Goal: Task Accomplishment & Management: Use online tool/utility

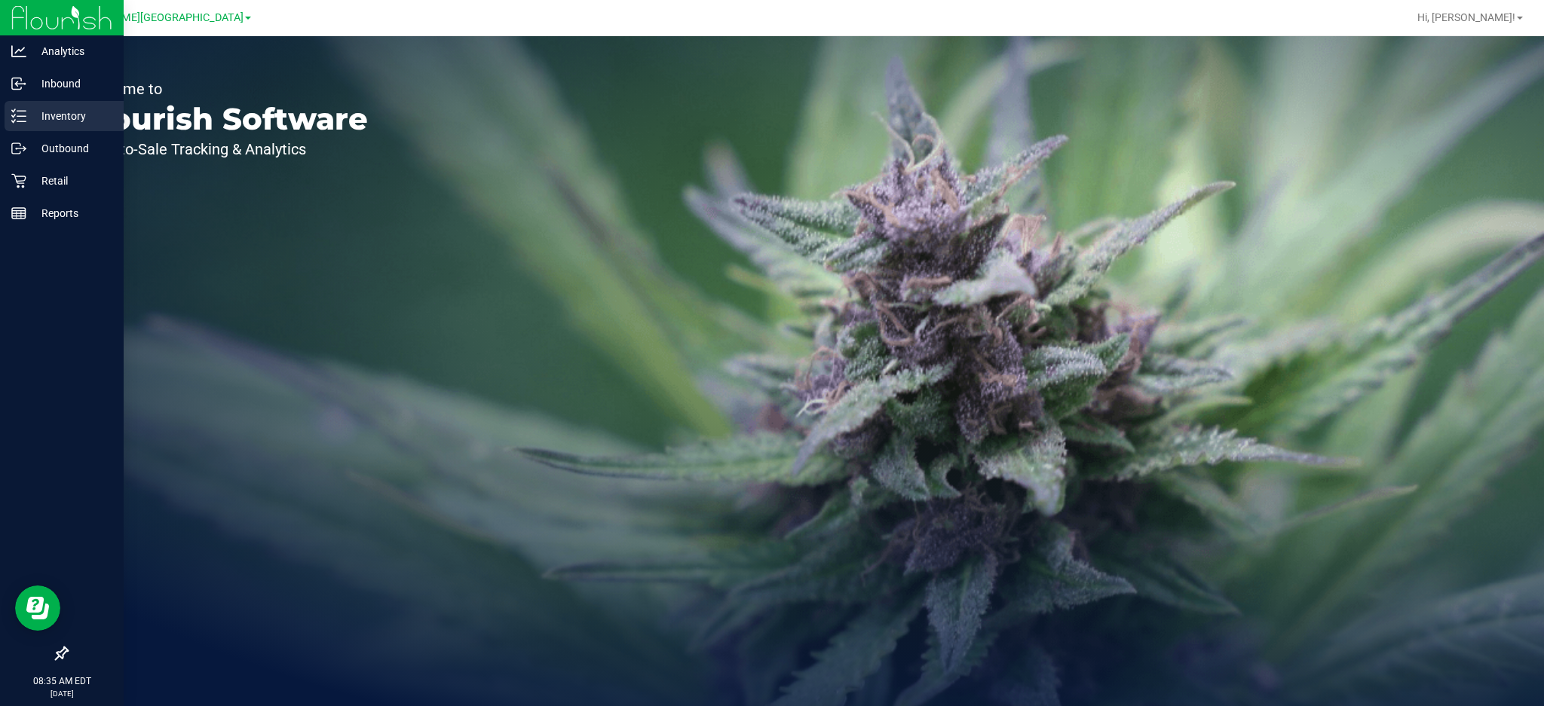
click at [41, 107] on p "Inventory" at bounding box center [71, 116] width 90 height 18
click at [52, 189] on p "Retail" at bounding box center [71, 181] width 90 height 18
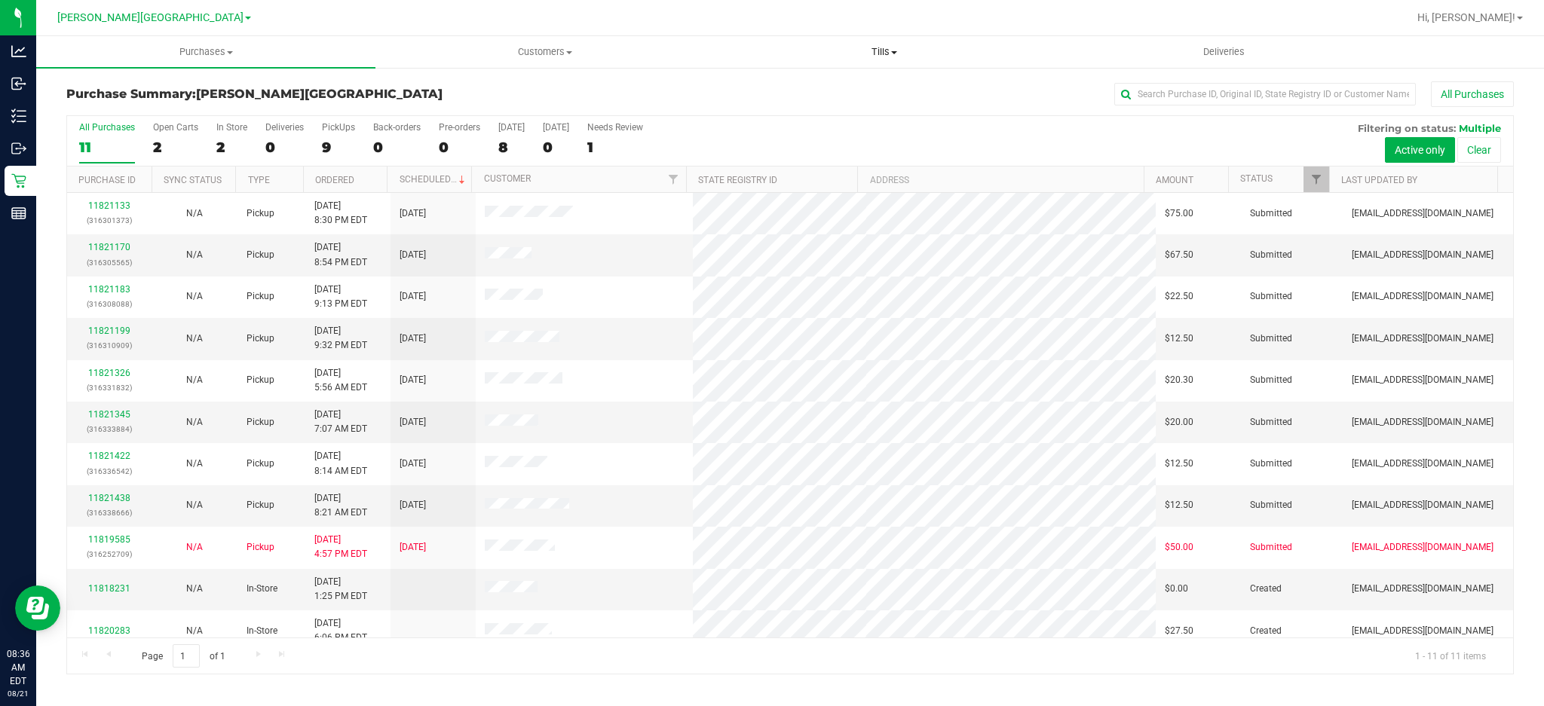
click at [875, 52] on span "Tills" at bounding box center [884, 52] width 338 height 14
click at [761, 84] on span "Manage tills" at bounding box center [766, 90] width 102 height 13
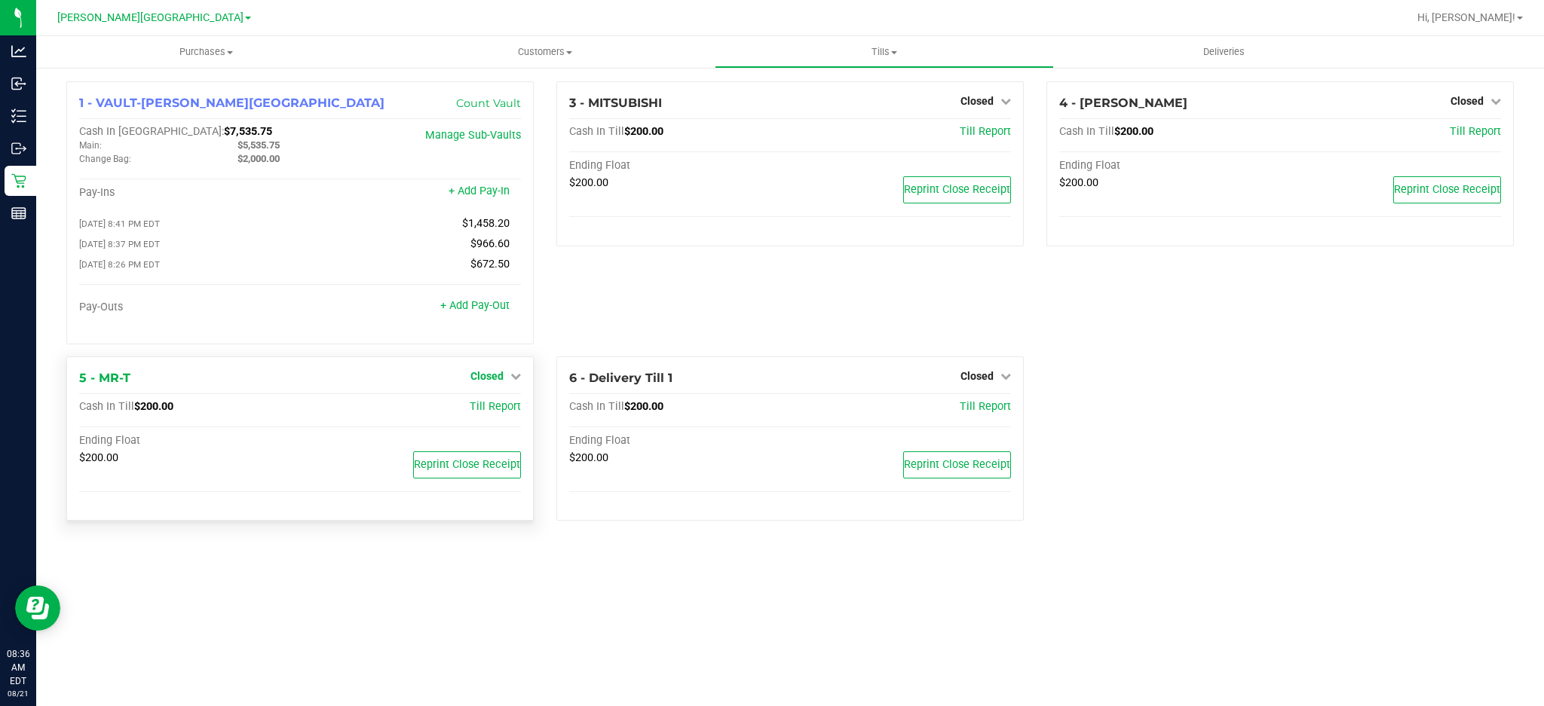
click at [500, 382] on span "Closed" at bounding box center [486, 376] width 33 height 12
click at [499, 413] on link "Open Till" at bounding box center [487, 407] width 40 height 12
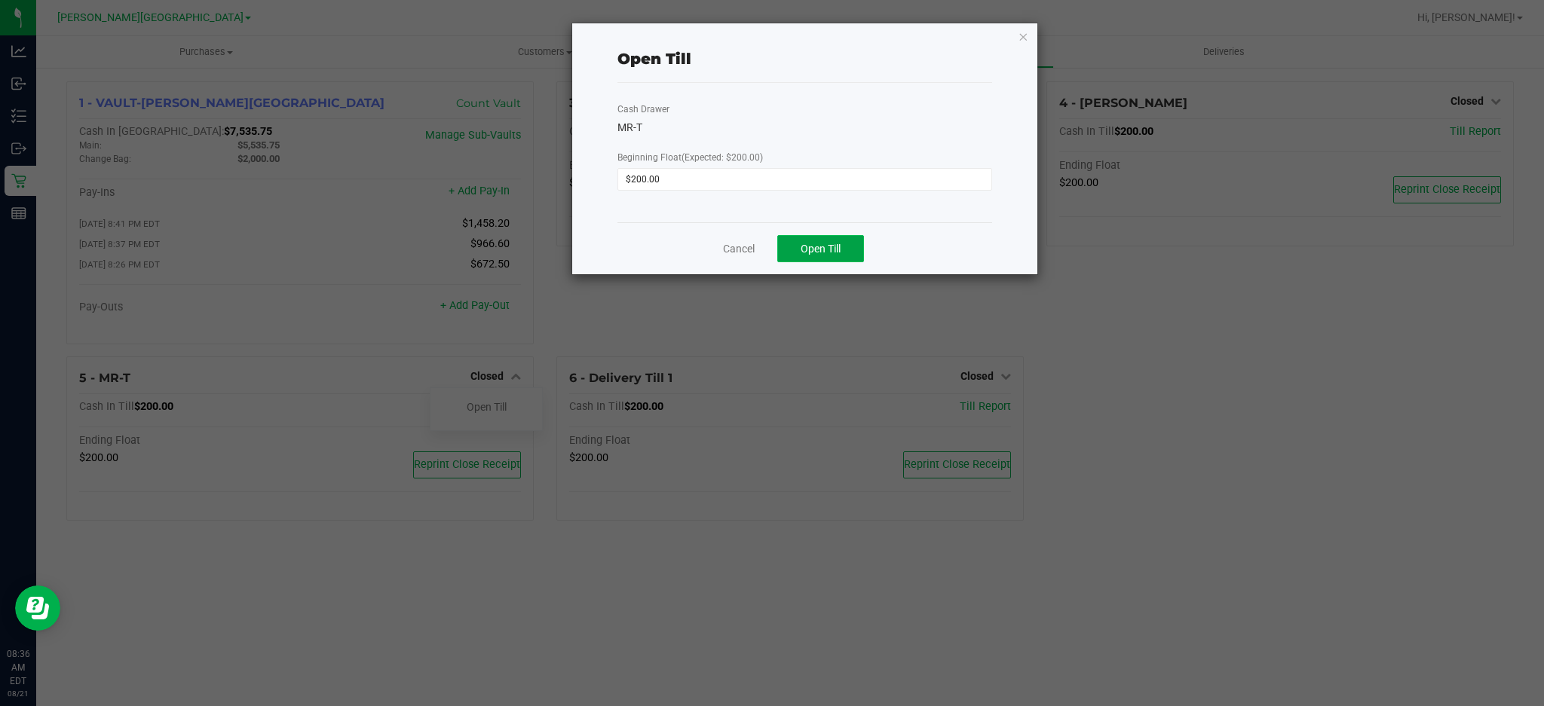
click at [802, 255] on button "Open Till" at bounding box center [820, 248] width 87 height 27
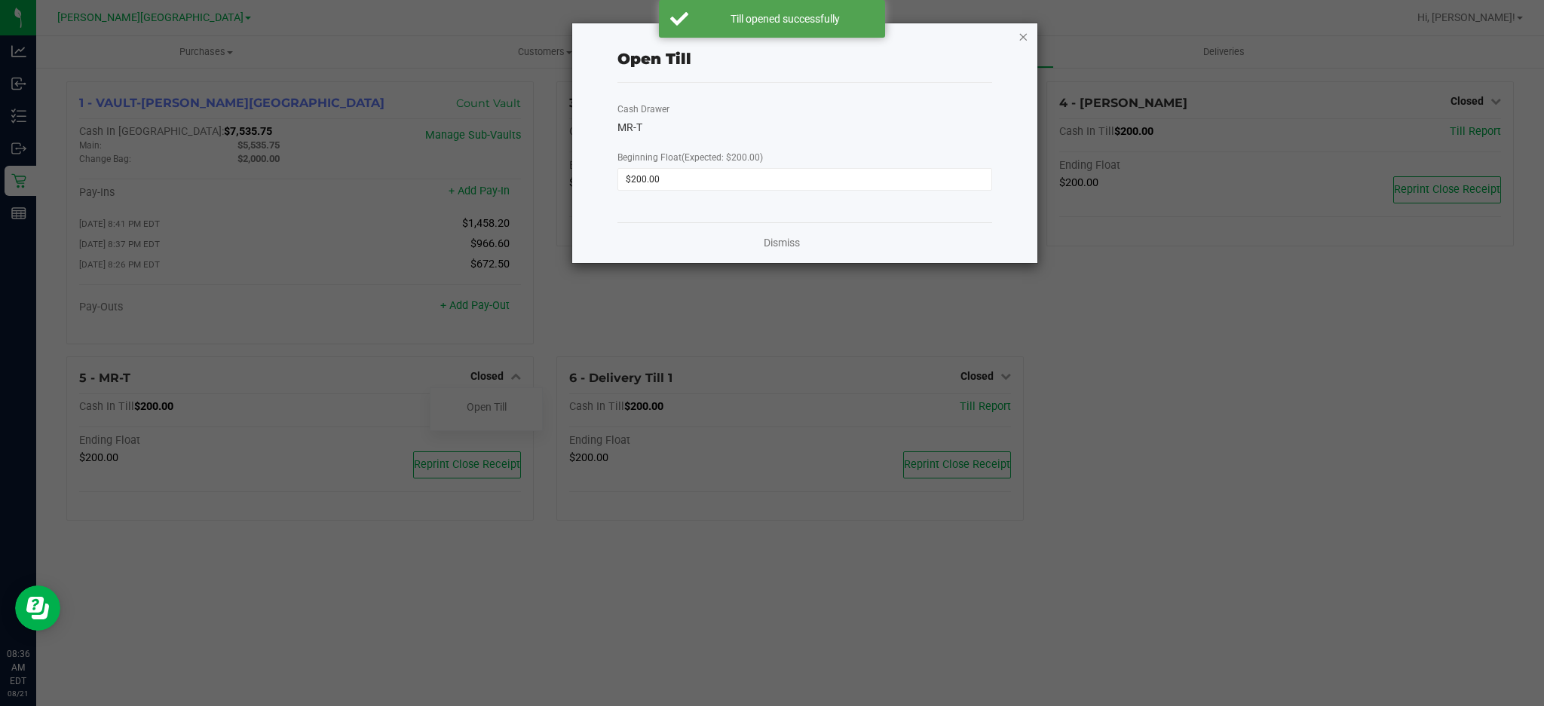
click at [1022, 35] on icon "button" at bounding box center [1023, 36] width 11 height 18
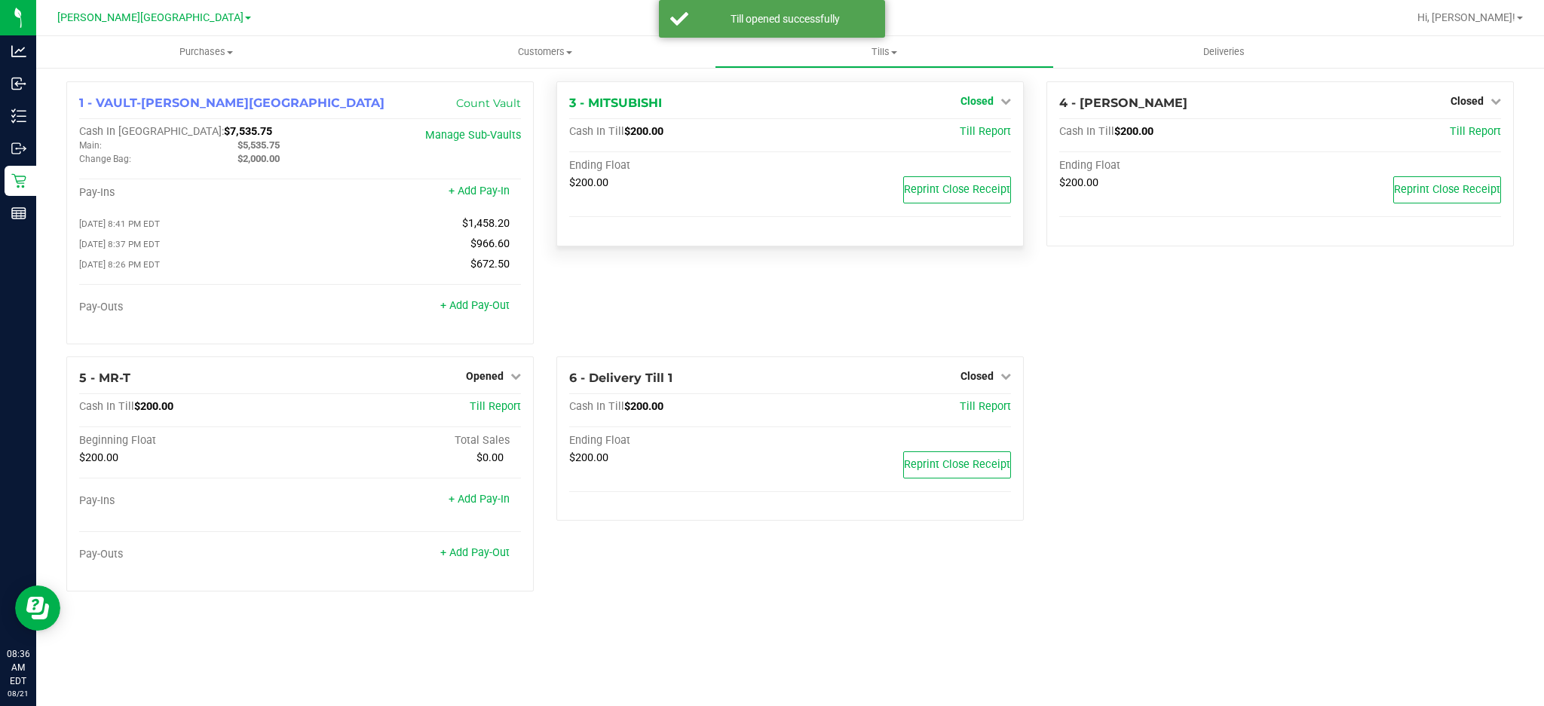
click at [979, 101] on span "Closed" at bounding box center [976, 101] width 33 height 12
click at [970, 130] on link "Open Till" at bounding box center [977, 133] width 40 height 12
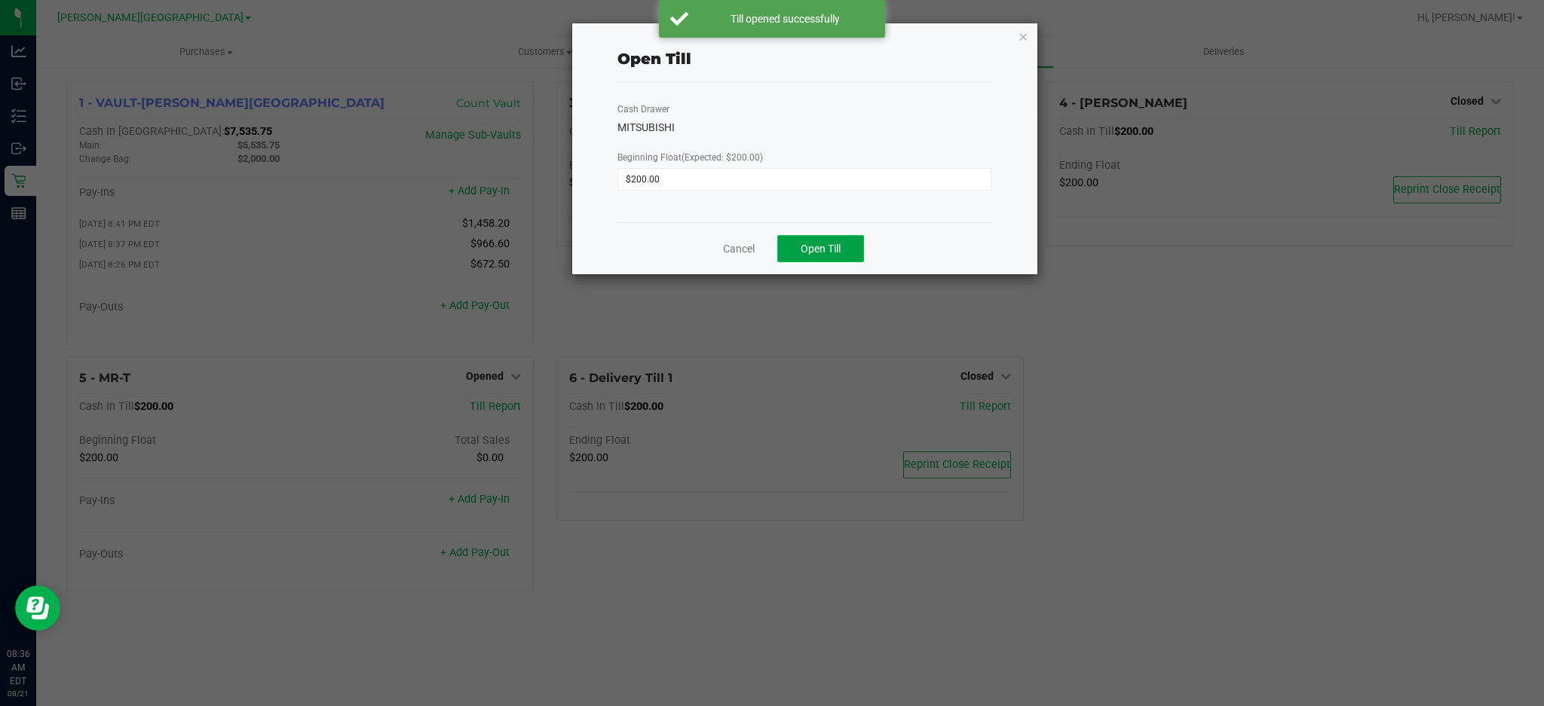
click at [808, 249] on span "Open Till" at bounding box center [820, 249] width 40 height 12
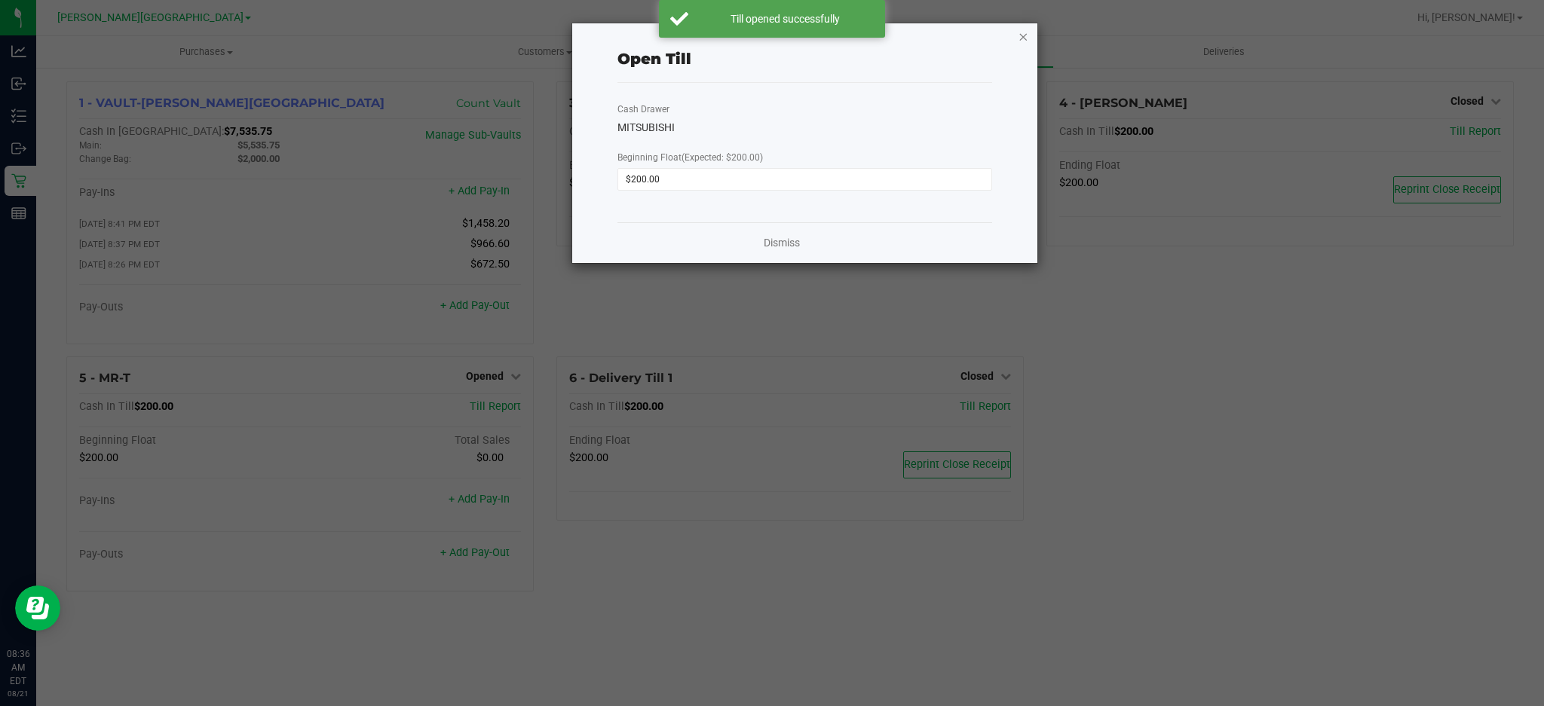
click at [1020, 35] on icon "button" at bounding box center [1023, 36] width 11 height 18
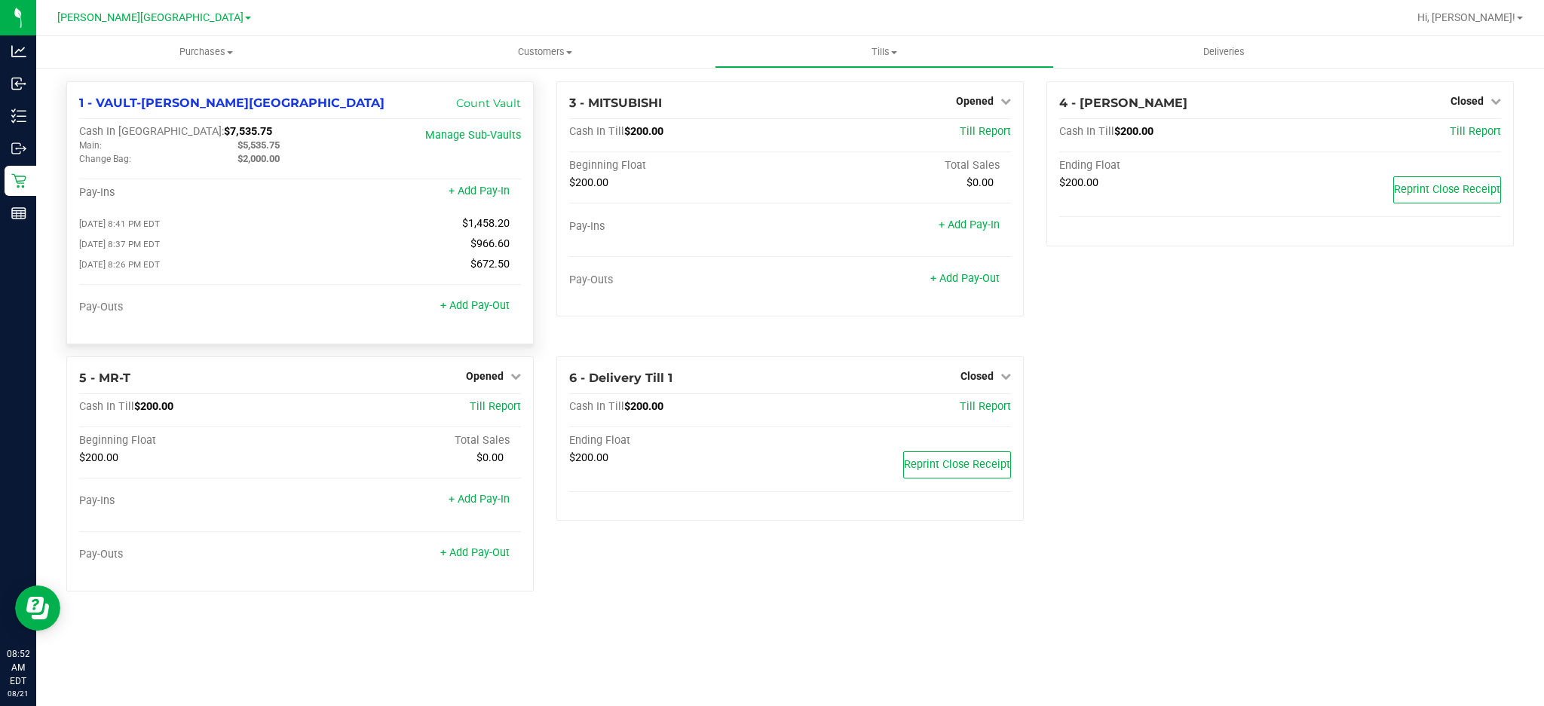
click at [249, 139] on span "$5,535.75" at bounding box center [258, 144] width 42 height 11
copy span "5,535.75"
click at [165, 124] on div "1 - VAULT-[PERSON_NAME][GEOGRAPHIC_DATA] Count Vault Cash In Vault: $7,535.75 M…" at bounding box center [299, 212] width 467 height 263
click at [224, 126] on span "$7,535.75" at bounding box center [248, 131] width 48 height 13
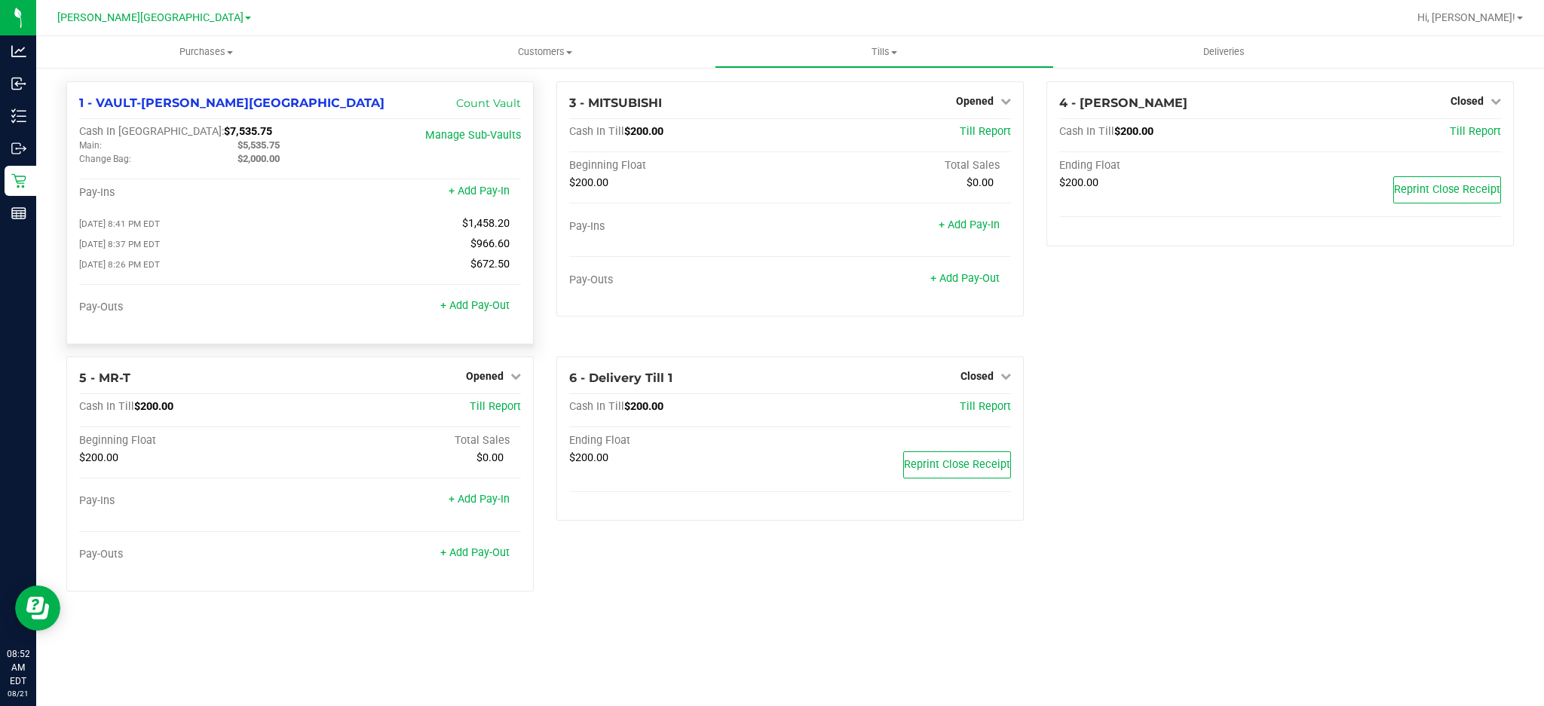
click at [224, 126] on span "$7,535.75" at bounding box center [248, 131] width 48 height 13
copy span "7,535.75"
click at [1393, 422] on div "1 - VAULT-[PERSON_NAME][GEOGRAPHIC_DATA] Count Vault Cash In Vault: $7,535.75 M…" at bounding box center [790, 342] width 1470 height 522
